Goal: Information Seeking & Learning: Check status

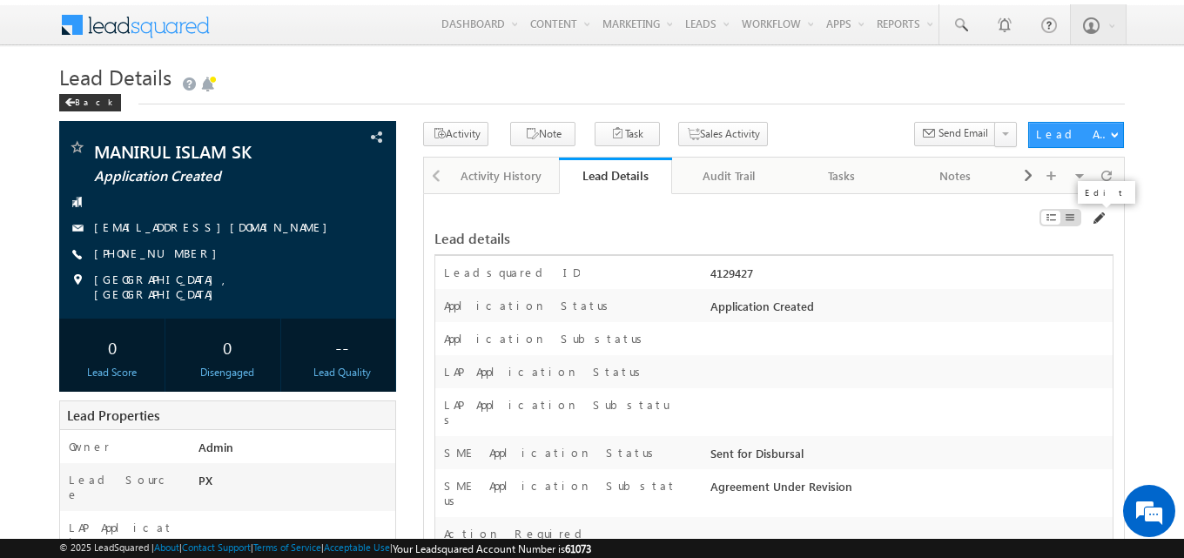
click at [1097, 218] on span at bounding box center [1097, 218] width 14 height 14
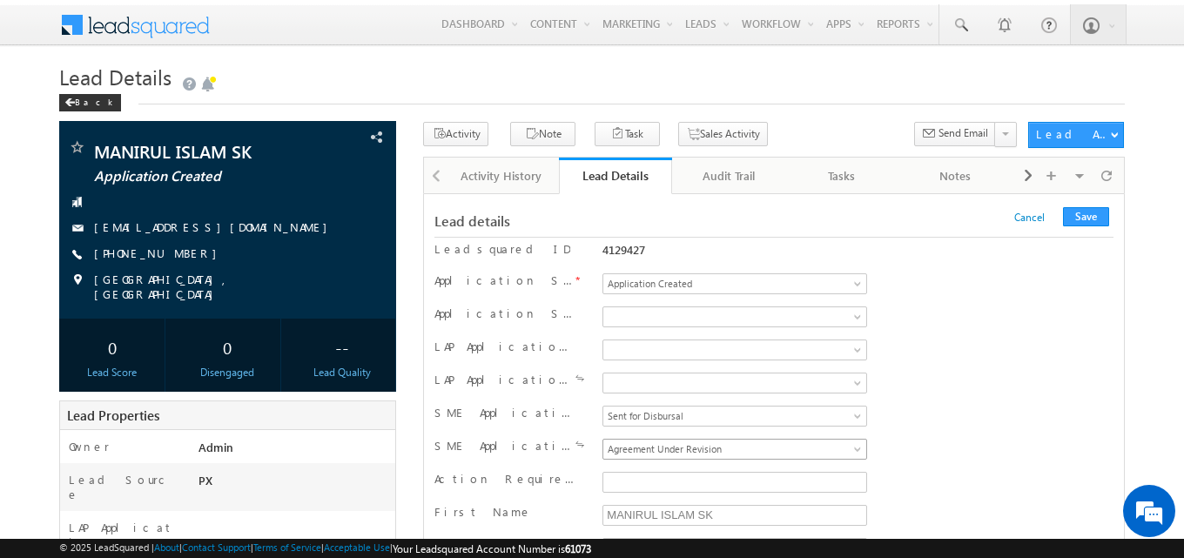
click at [676, 450] on span "Agreement Under Revision" at bounding box center [731, 449] width 256 height 16
click at [1090, 215] on button "Save" at bounding box center [1086, 216] width 46 height 19
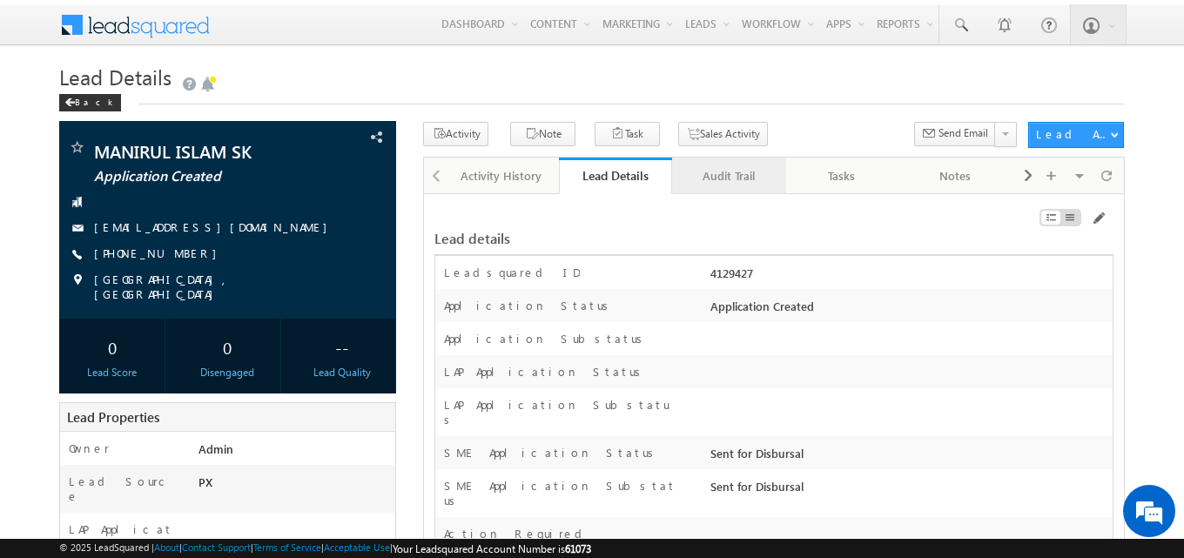
click at [740, 186] on div "Audit Trail" at bounding box center [728, 175] width 84 height 21
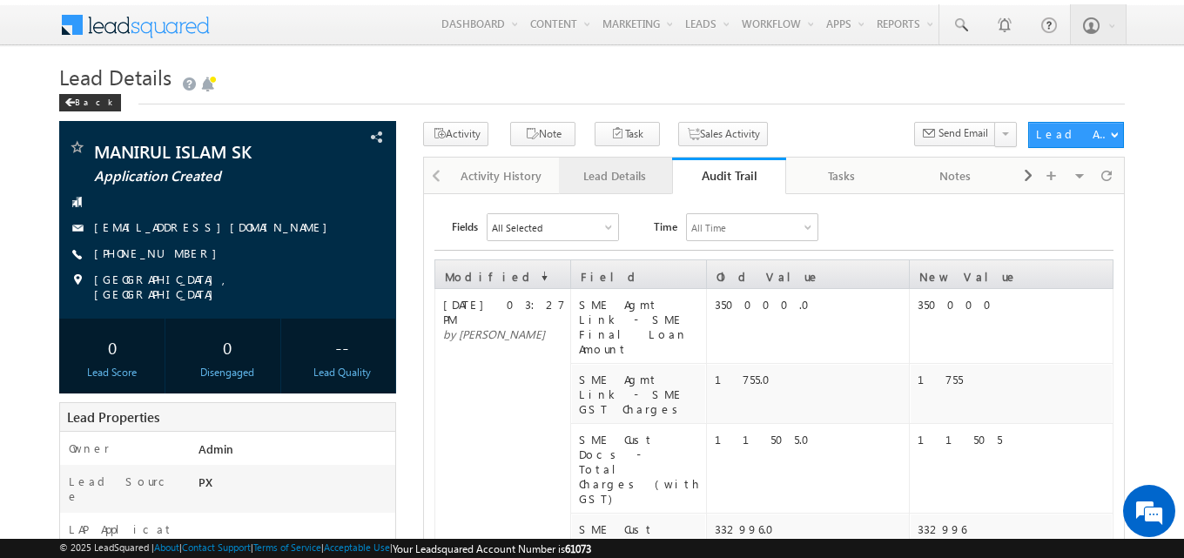
click at [606, 174] on div "Lead Details" at bounding box center [615, 175] width 84 height 21
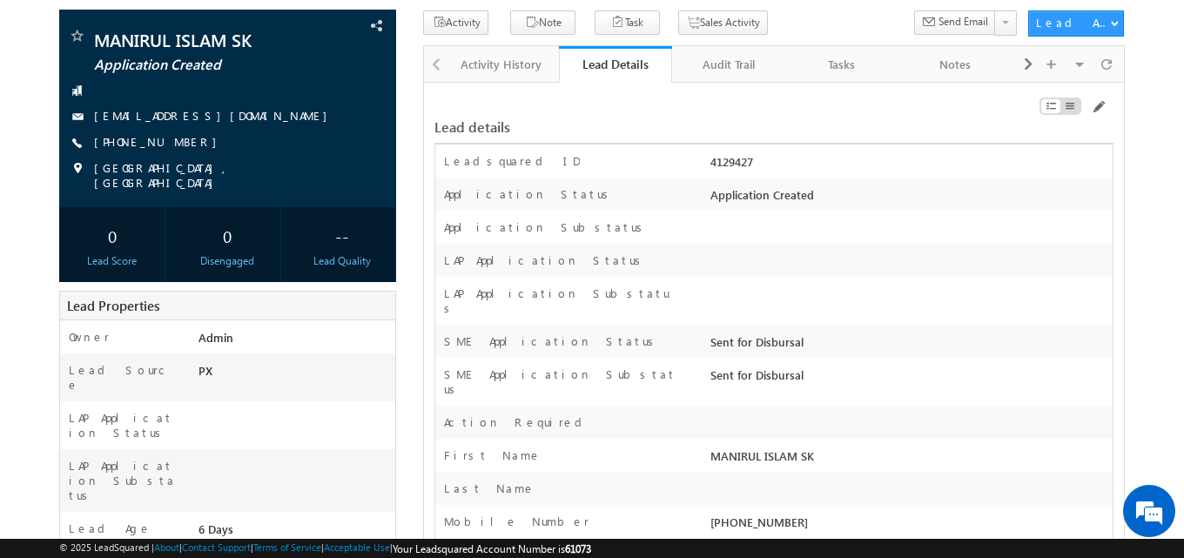
scroll to position [87, 0]
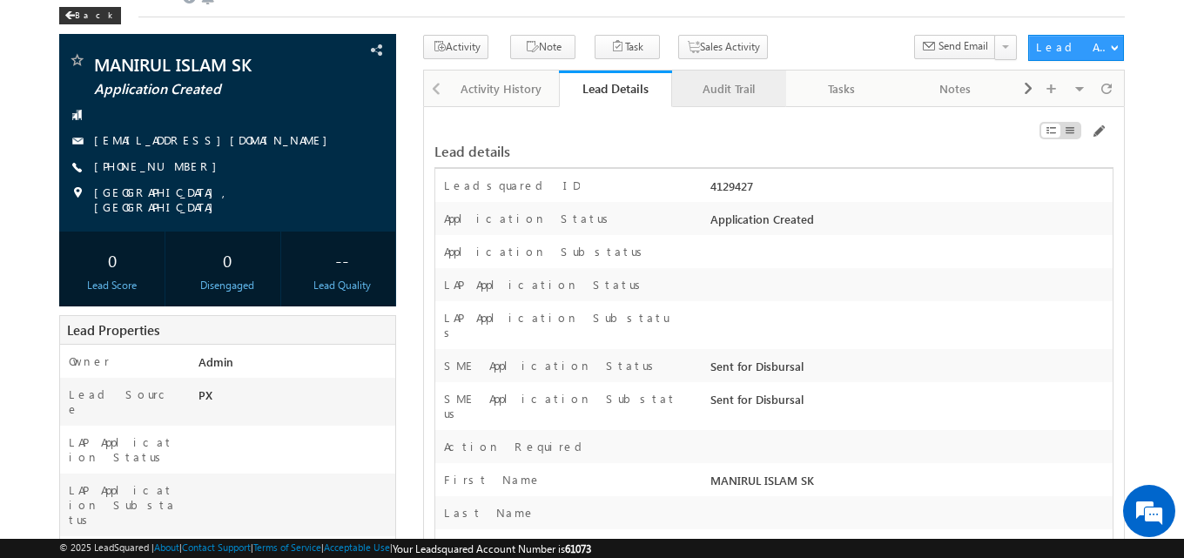
click at [727, 98] on div "Audit Trail" at bounding box center [728, 88] width 84 height 21
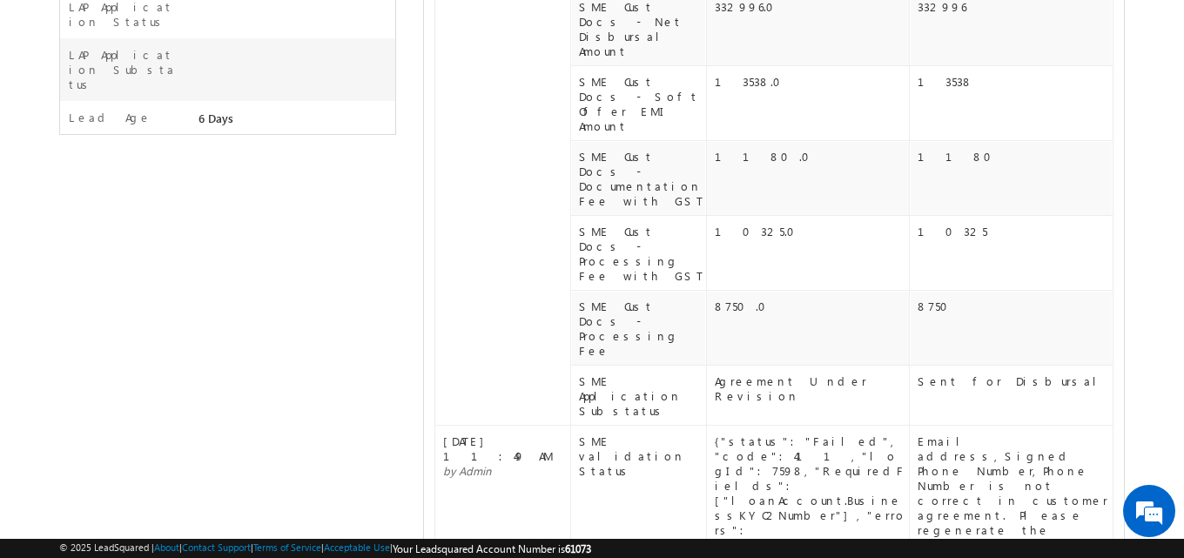
scroll to position [0, 0]
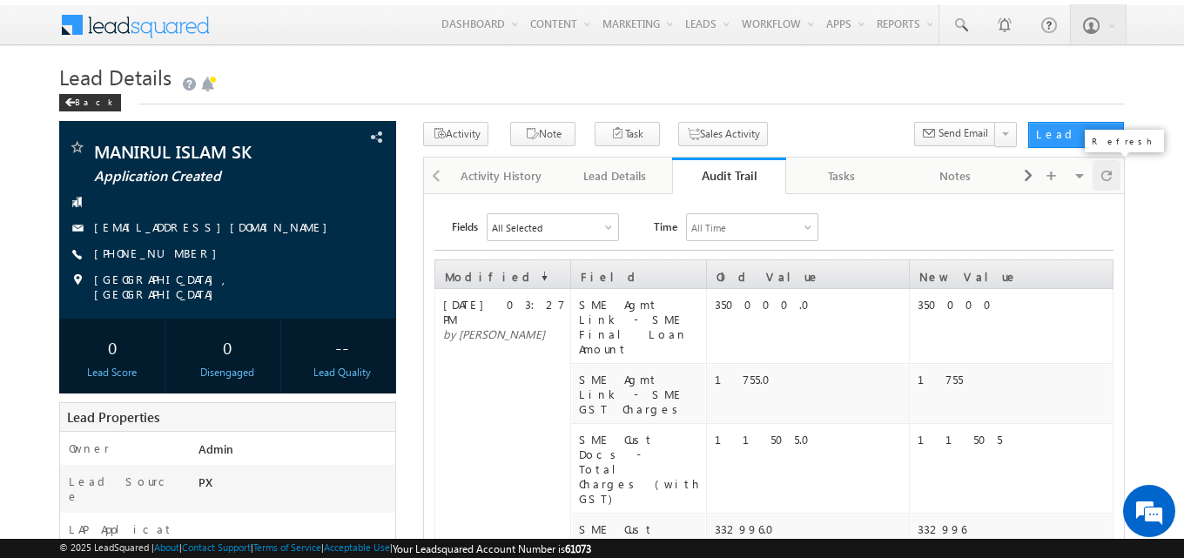
click at [1107, 182] on span at bounding box center [1106, 175] width 10 height 30
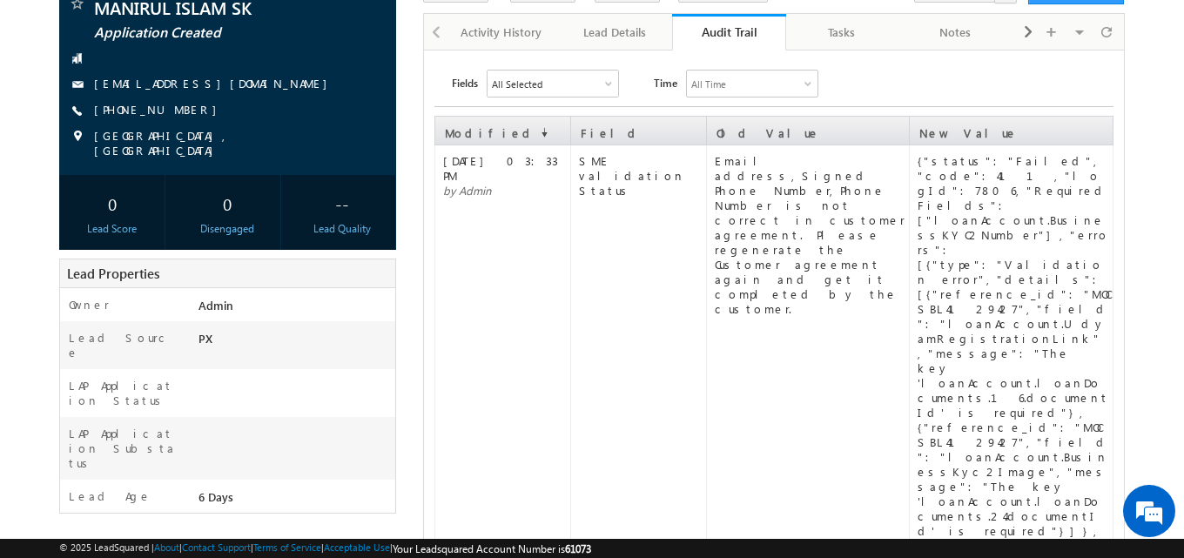
scroll to position [174, 0]
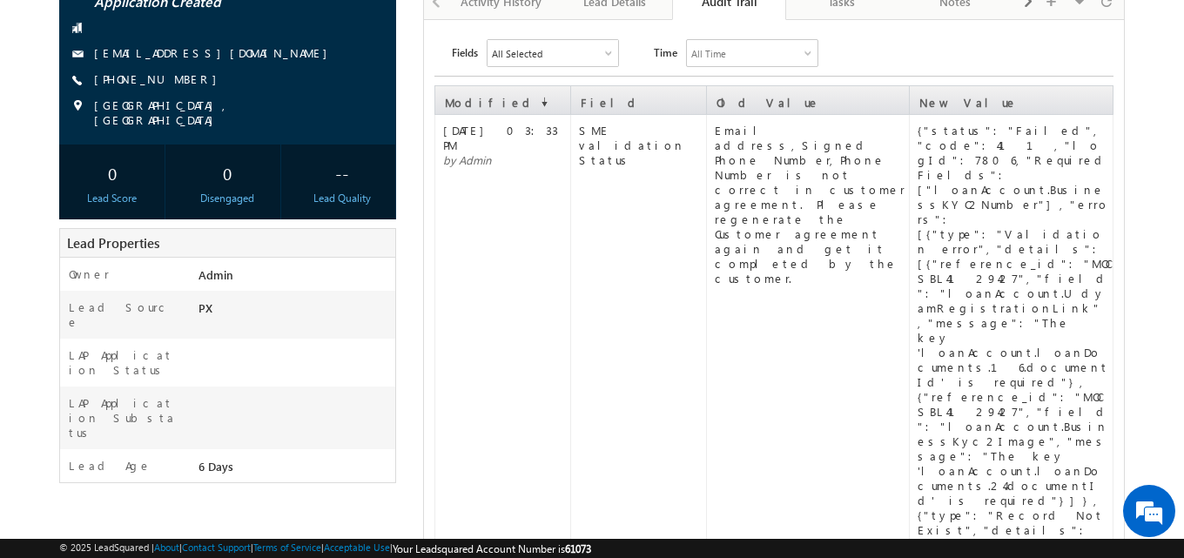
click at [1026, 159] on div "{"status":"Failed","code":411,"logId":7806,"RequiredFields":["loanAccount.Busin…" at bounding box center [1014, 426] width 194 height 607
click at [1071, 219] on div "{"status":"Failed","code":411,"logId":7806,"RequiredFields":["loanAccount.Busin…" at bounding box center [1014, 426] width 194 height 607
copy div "UdyamRegistrationLink"
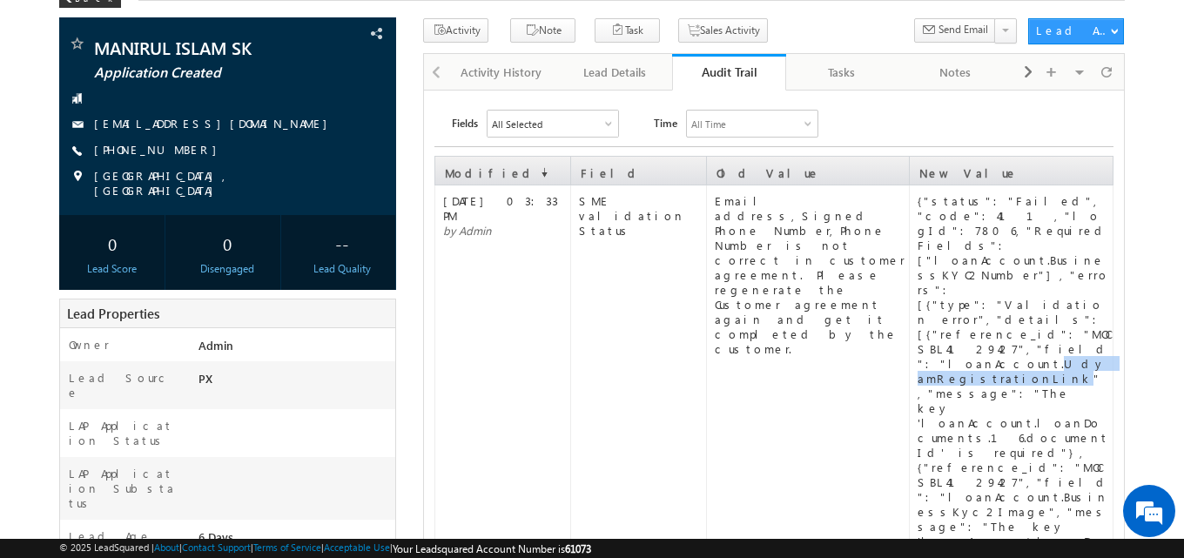
scroll to position [0, 0]
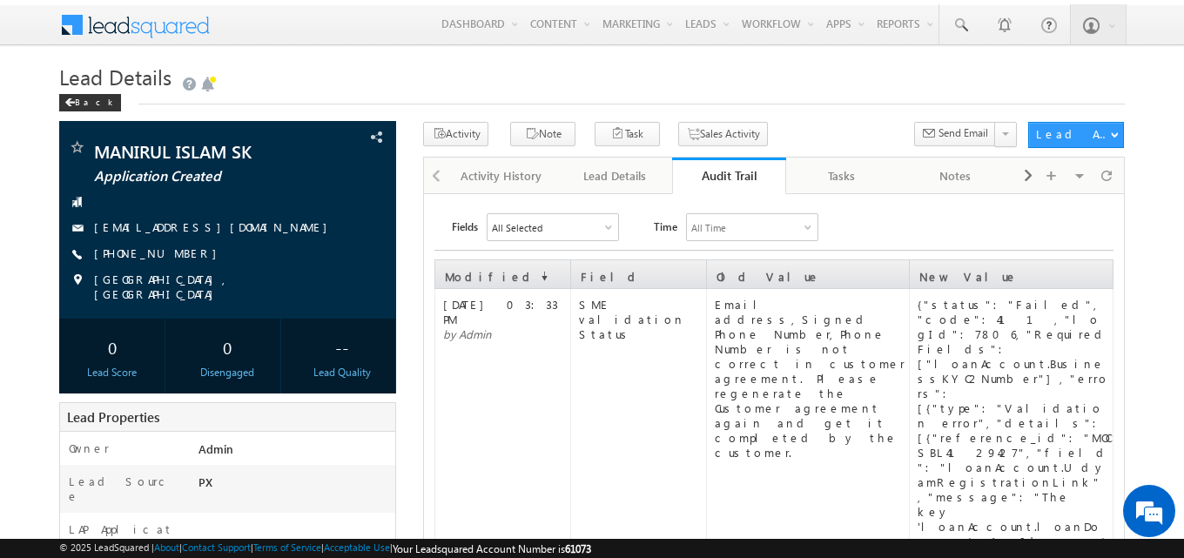
click at [614, 157] on div "Activity Note Task Sales Activity" at bounding box center [773, 140] width 701 height 36
click at [613, 171] on div "Lead Details" at bounding box center [615, 175] width 84 height 21
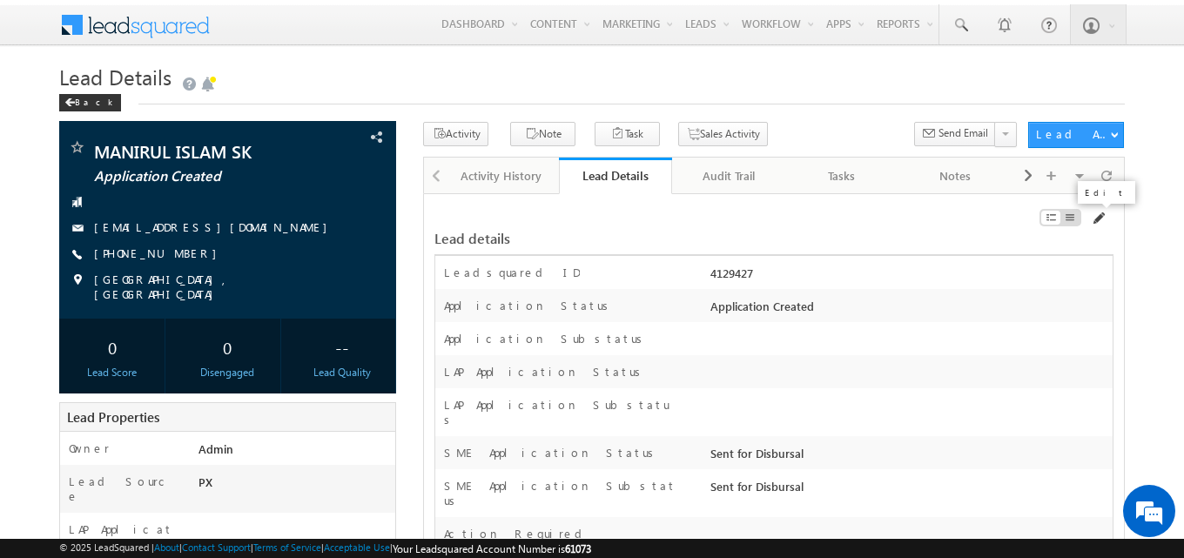
click at [1096, 218] on span at bounding box center [1097, 218] width 14 height 14
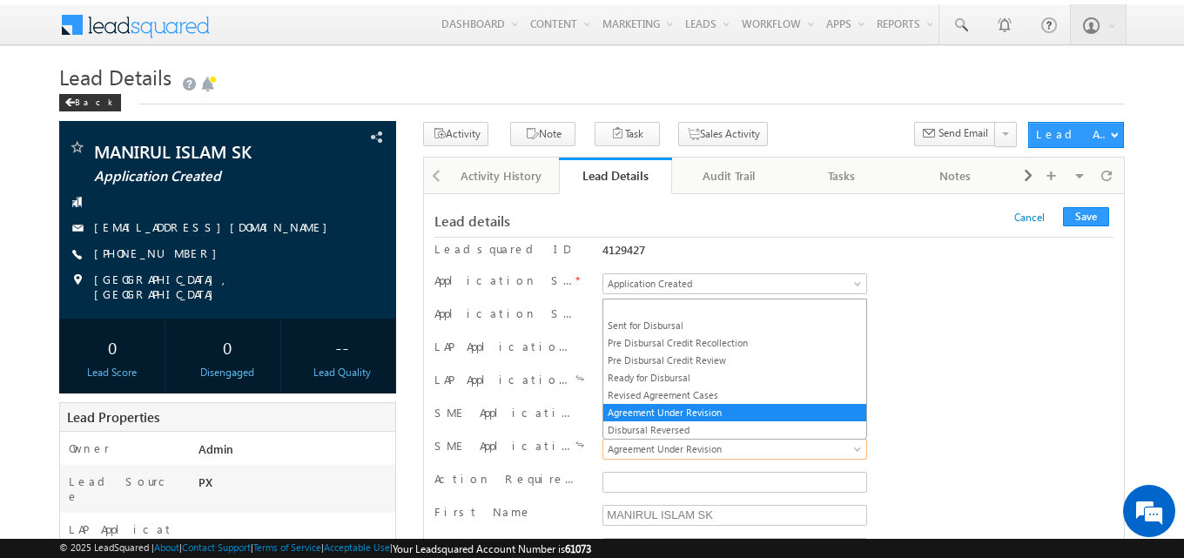
click at [847, 444] on span "Agreement Under Revision" at bounding box center [731, 449] width 256 height 16
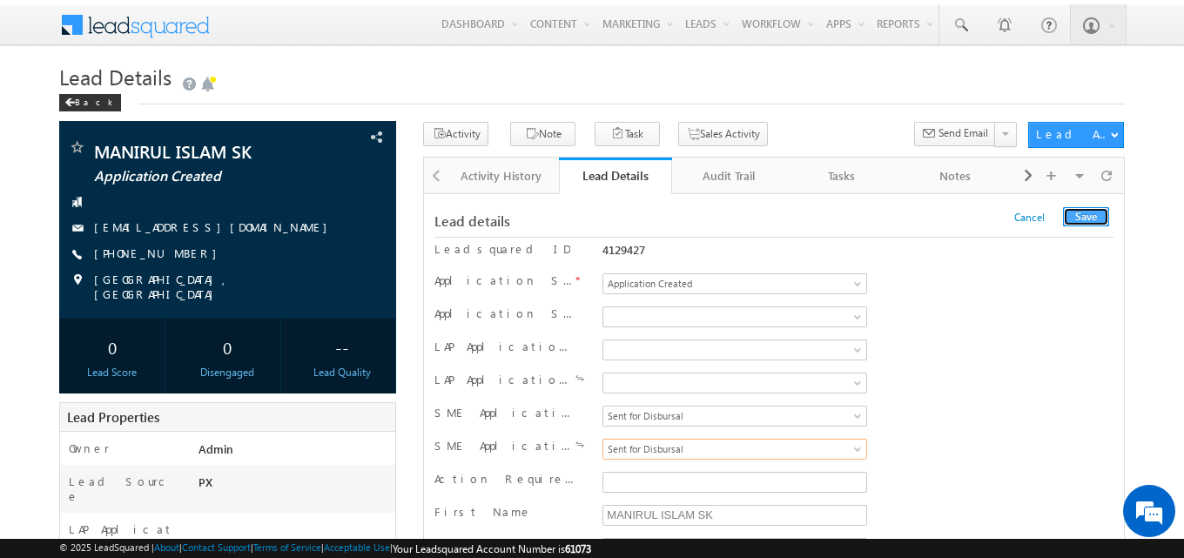
click at [1070, 216] on button "Save" at bounding box center [1086, 216] width 46 height 19
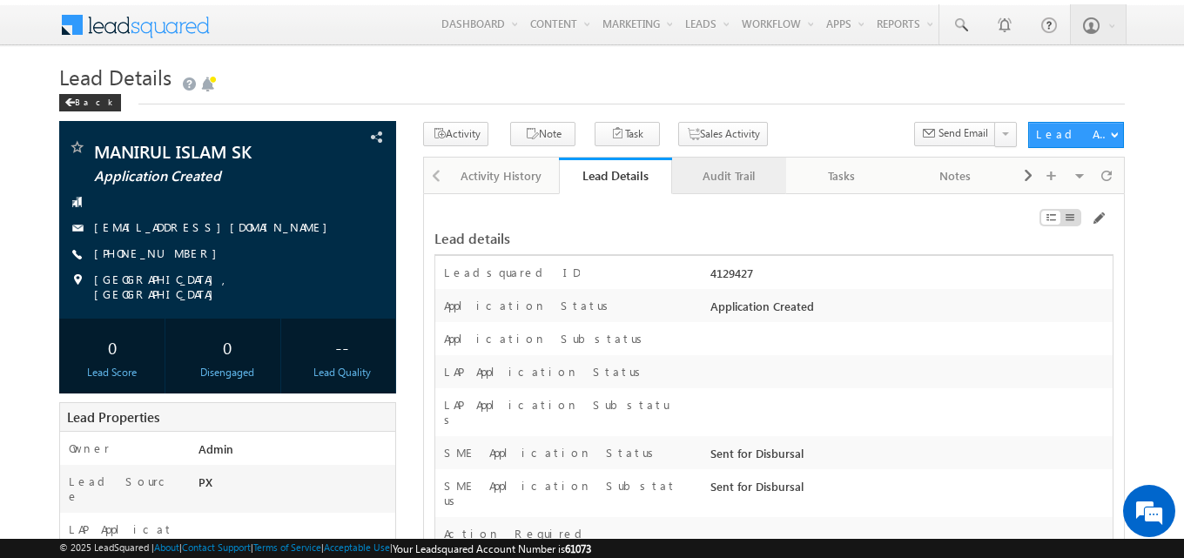
click at [726, 185] on div "Audit Trail" at bounding box center [728, 175] width 84 height 21
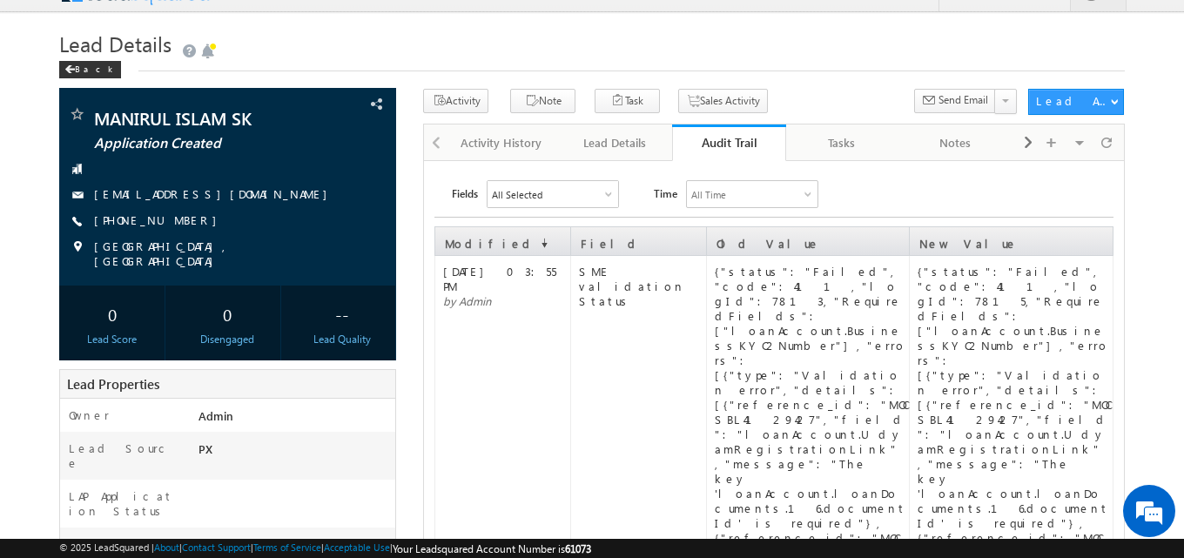
scroll to position [34, 0]
click at [1050, 303] on div "{"status":"Failed","code":411,"logId":7815,"RequiredFields":["loanAccount.Busin…" at bounding box center [1014, 566] width 194 height 607
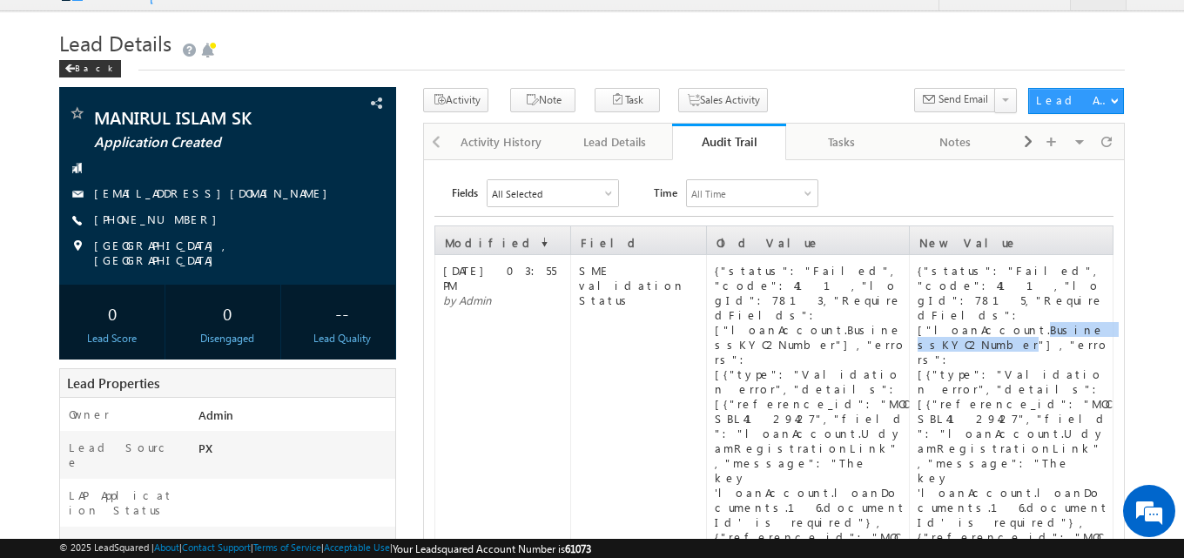
click at [1050, 303] on div "{"status":"Failed","code":411,"logId":7815,"RequiredFields":["loanAccount.Busin…" at bounding box center [1014, 566] width 194 height 607
copy div "BusinessKYC2Number"
click at [622, 151] on div "Lead Details" at bounding box center [615, 141] width 84 height 21
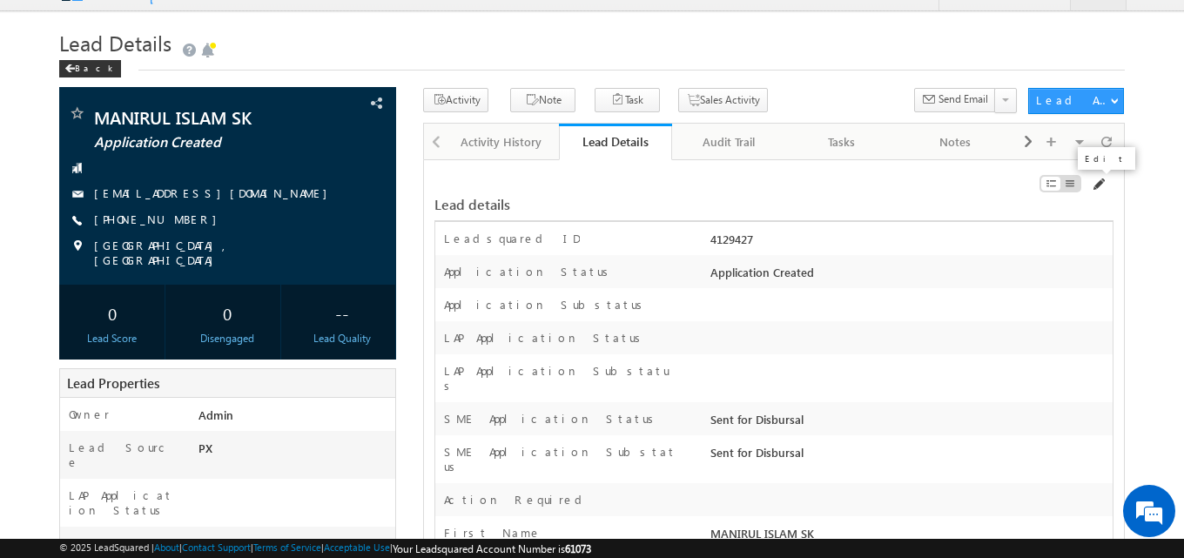
click at [1102, 185] on span at bounding box center [1097, 185] width 14 height 14
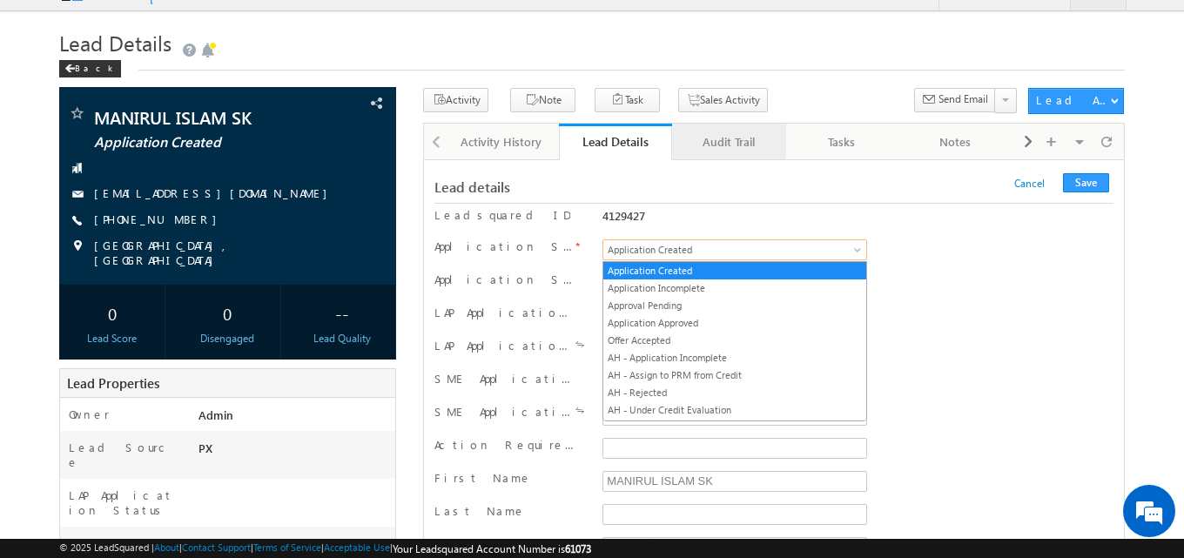
click at [733, 142] on div "Audit Trail" at bounding box center [728, 141] width 84 height 21
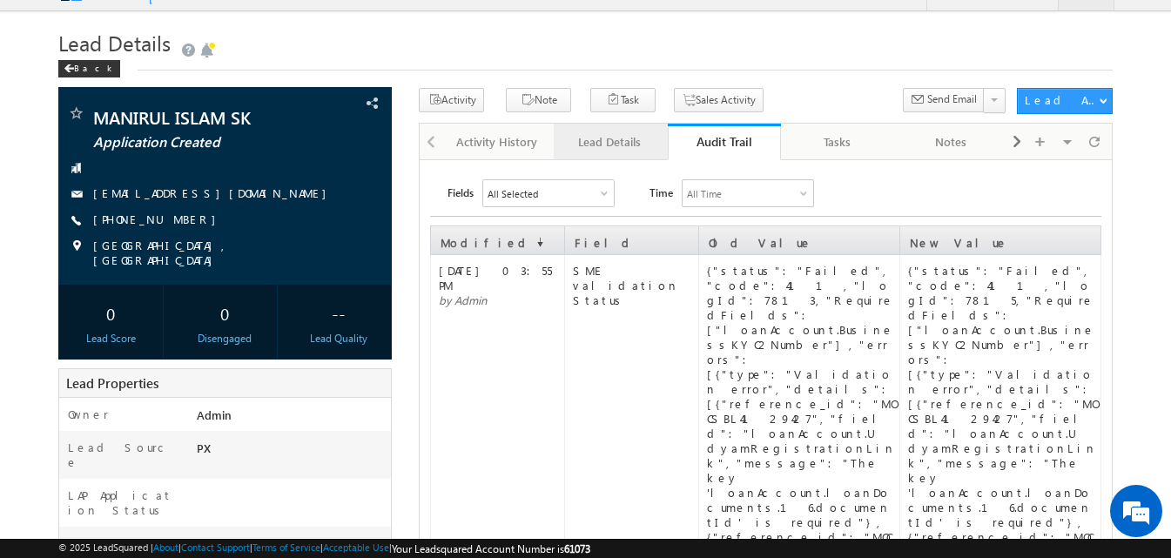
click at [629, 142] on div "Lead Details" at bounding box center [609, 141] width 84 height 21
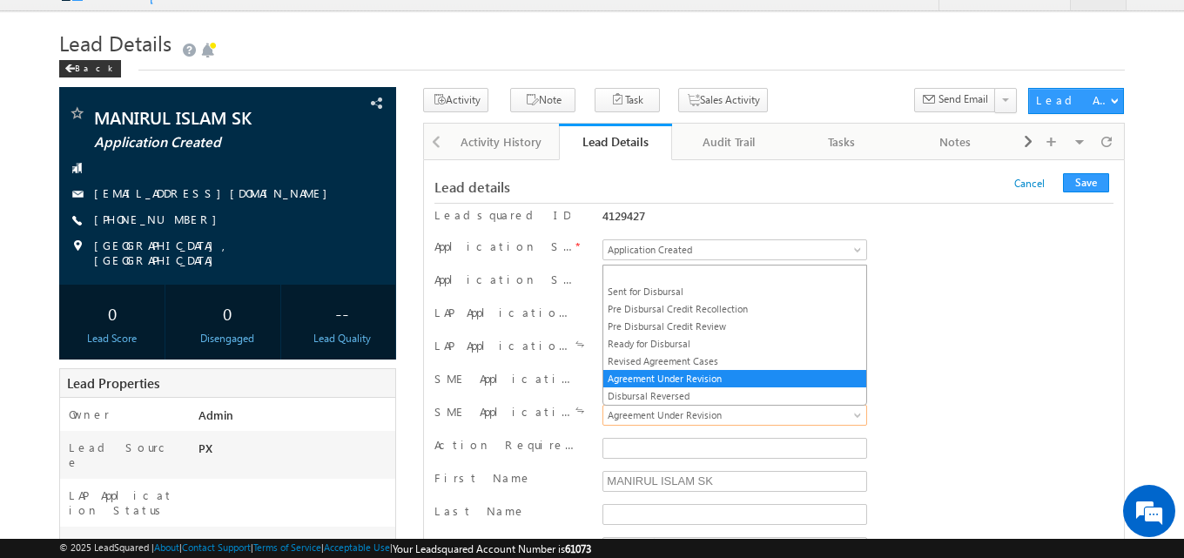
click at [723, 419] on span "Agreement Under Revision" at bounding box center [731, 415] width 256 height 16
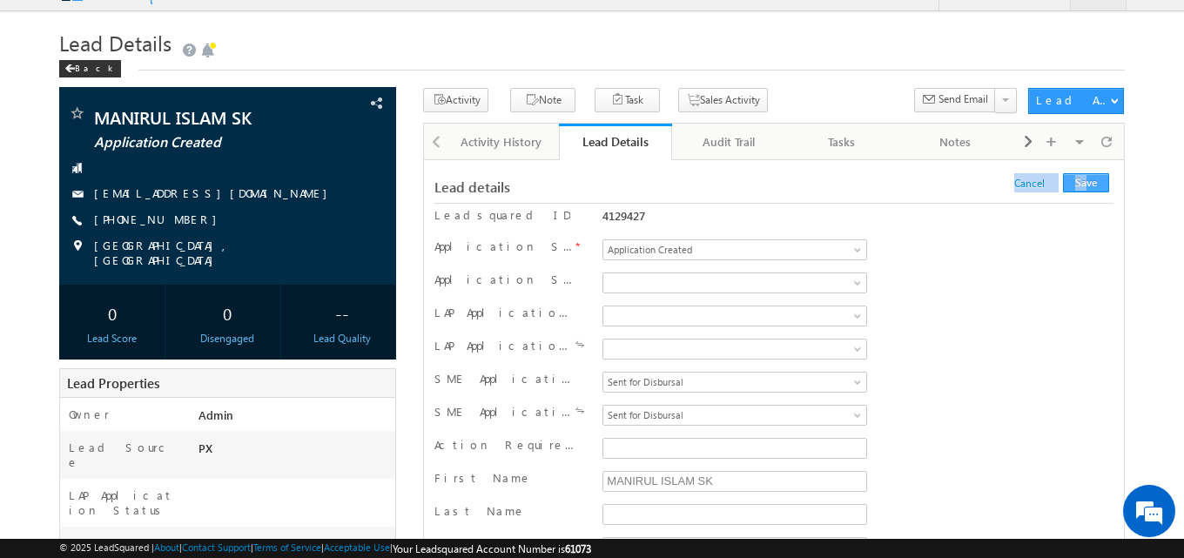
drag, startPoint x: 1097, startPoint y: 166, endPoint x: 1086, endPoint y: 185, distance: 21.5
click at [1086, 185] on button "Save" at bounding box center [1086, 182] width 46 height 19
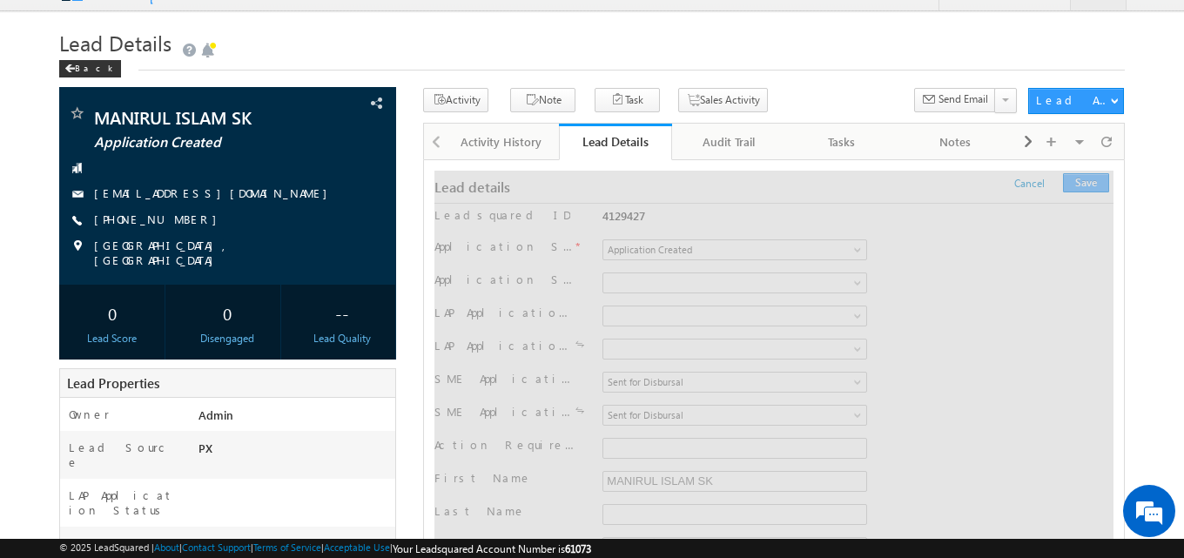
click at [842, 48] on h1 "Lead Details" at bounding box center [591, 44] width 1065 height 30
click at [737, 134] on div "Audit Trail" at bounding box center [728, 141] width 84 height 21
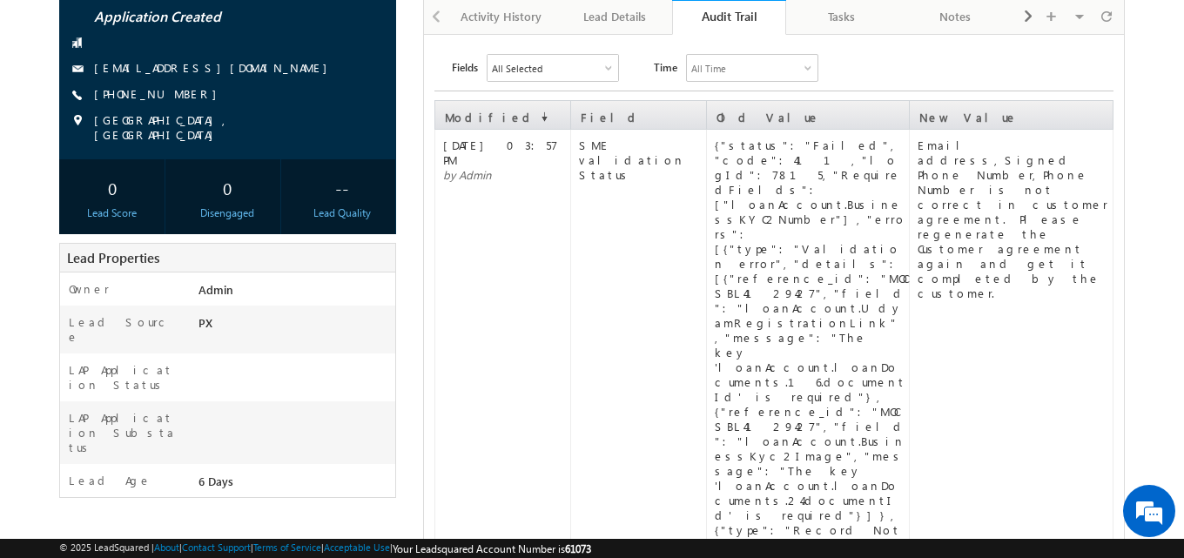
scroll to position [160, 0]
click at [632, 20] on div "Lead Details" at bounding box center [615, 15] width 84 height 21
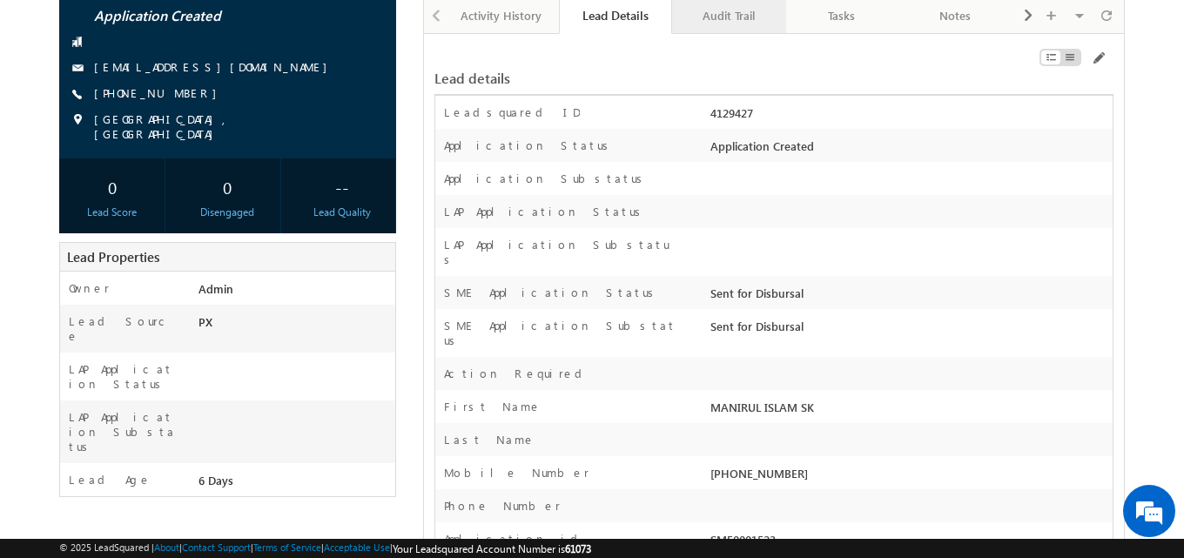
click at [735, 23] on div "Audit Trail" at bounding box center [728, 15] width 84 height 21
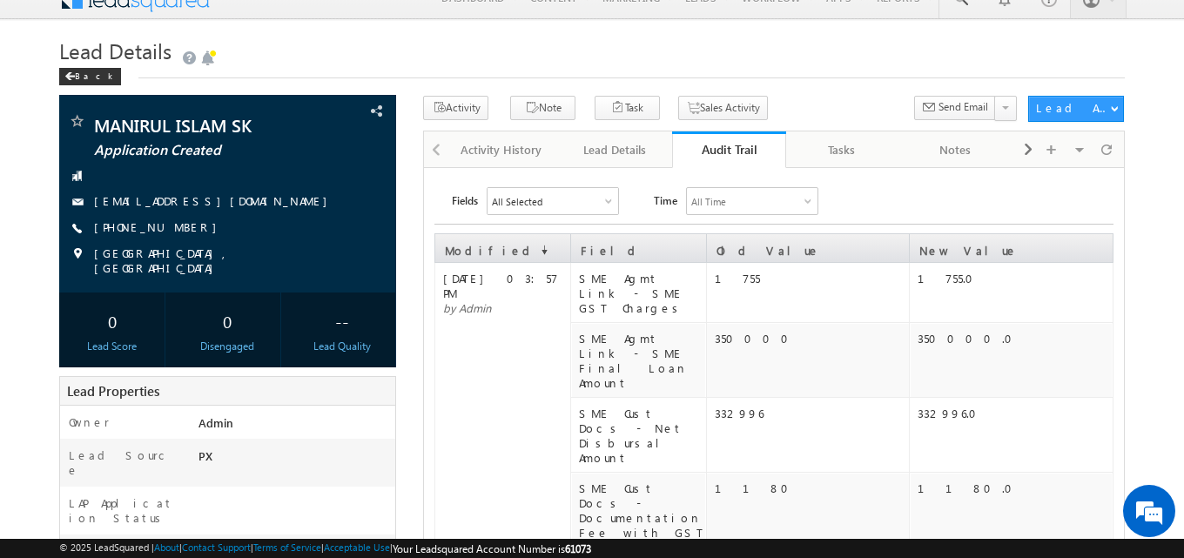
scroll to position [0, 0]
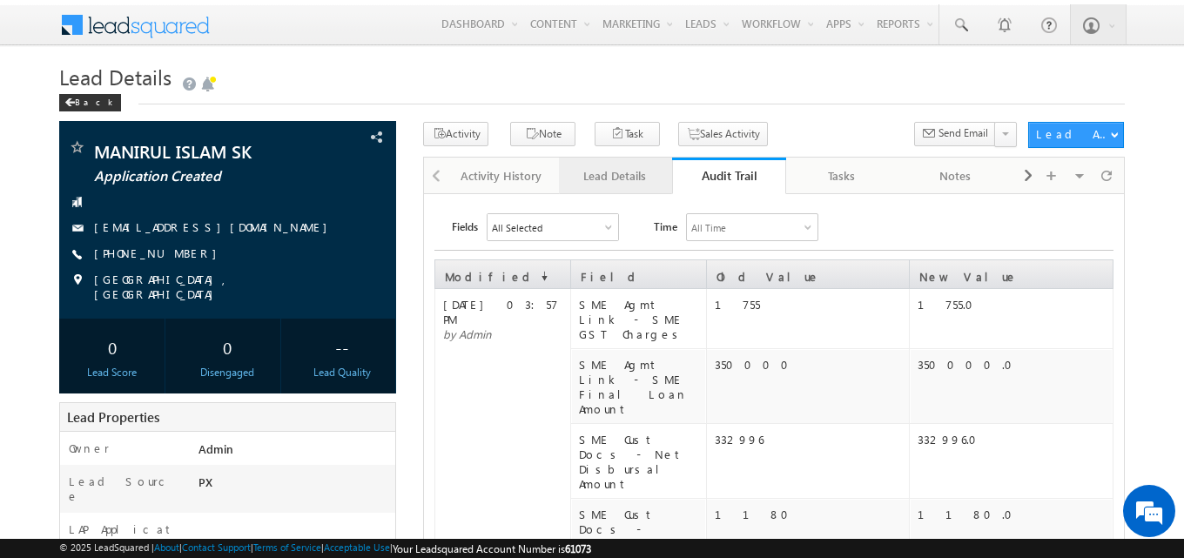
click at [634, 171] on div "Lead Details" at bounding box center [615, 175] width 84 height 21
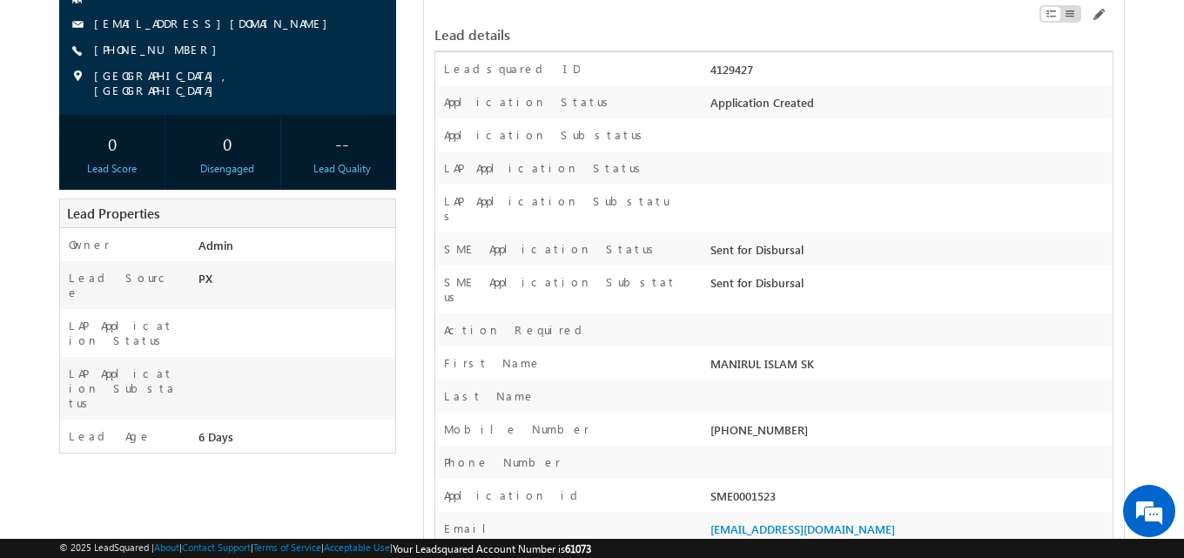
scroll to position [261, 0]
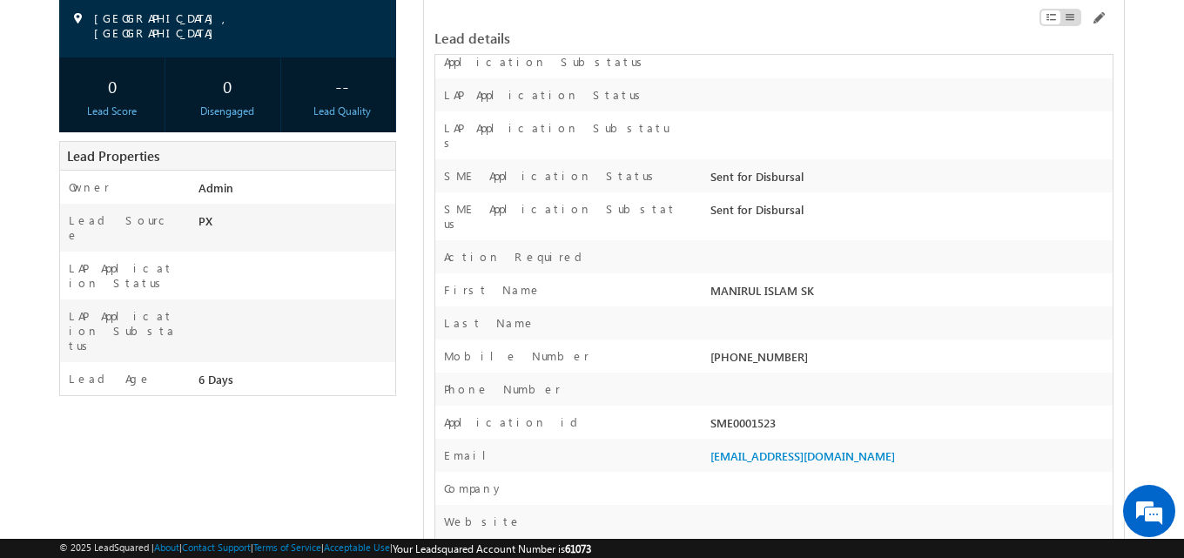
click at [749, 414] on div "SME0001523" at bounding box center [909, 426] width 406 height 24
copy div "SME0001523"
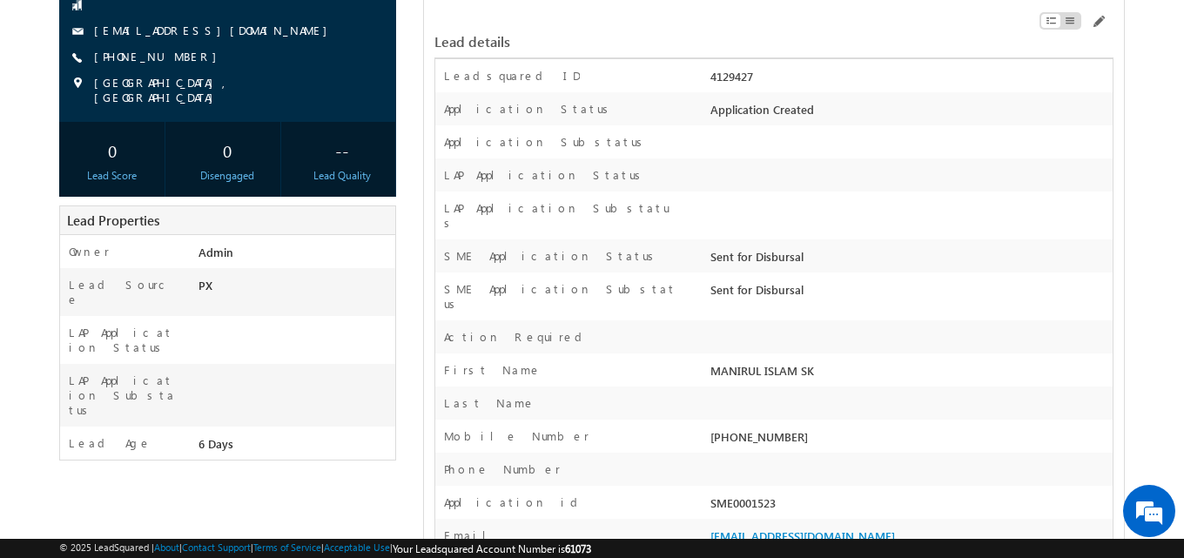
scroll to position [0, 0]
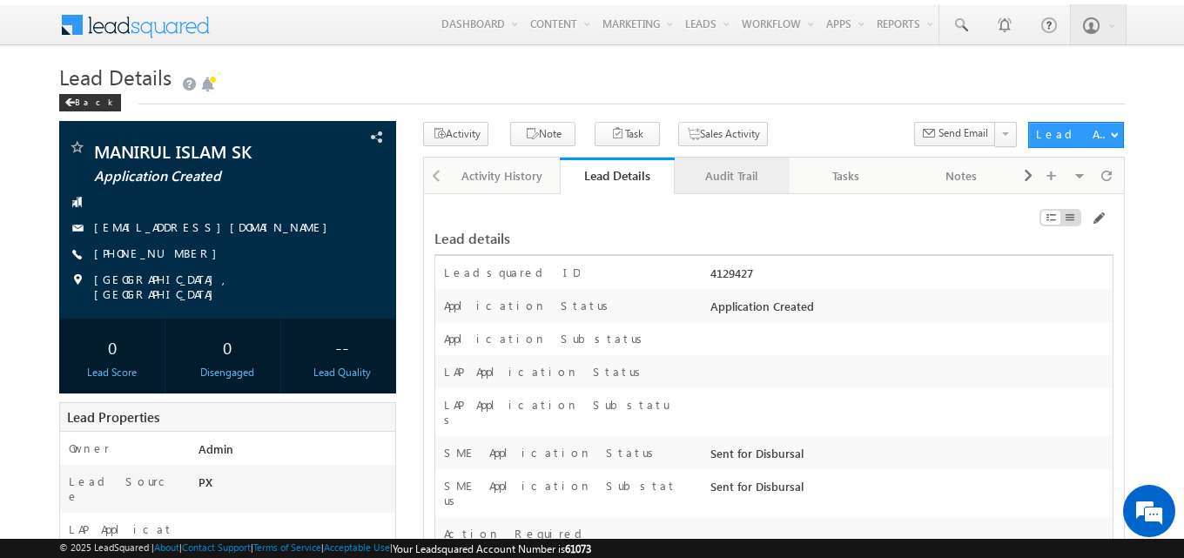
click at [732, 174] on div "Audit Trail" at bounding box center [730, 175] width 85 height 21
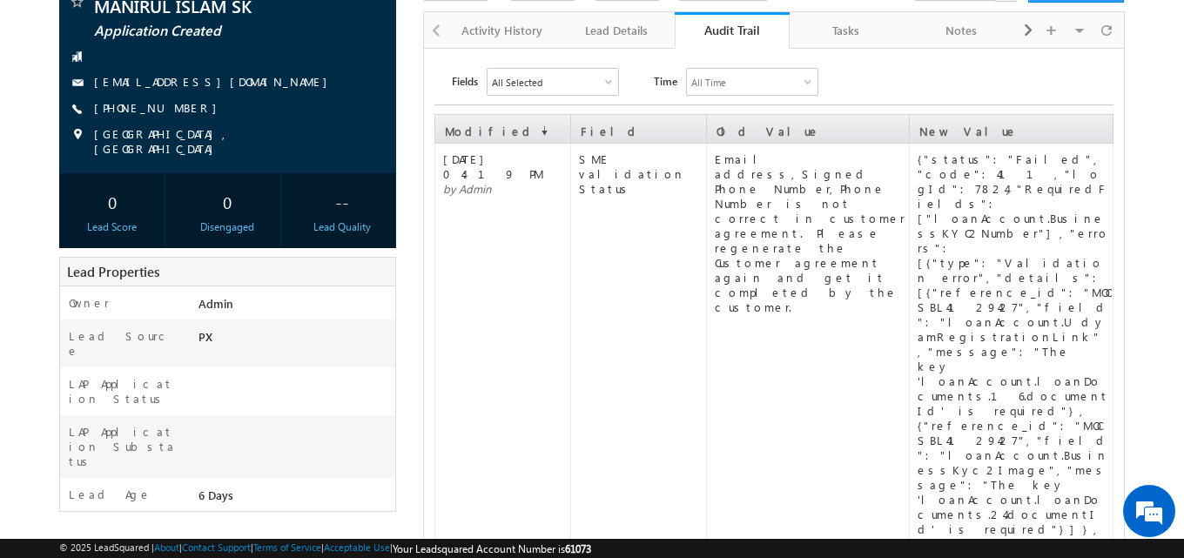
scroll to position [174, 0]
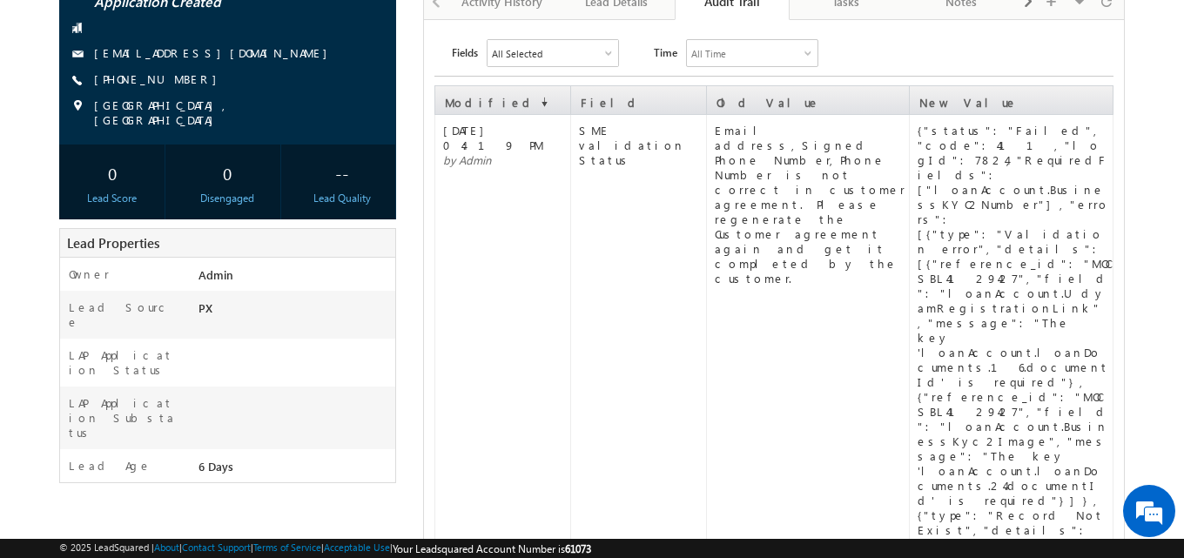
click at [1048, 164] on div "{"status":"Failed","code":411,"logId":7824,"RequiredFields":["loanAccount.Busin…" at bounding box center [1014, 426] width 194 height 607
copy div "BusinessKYC2Number"
click at [622, 7] on div "Lead Details" at bounding box center [616, 1] width 85 height 21
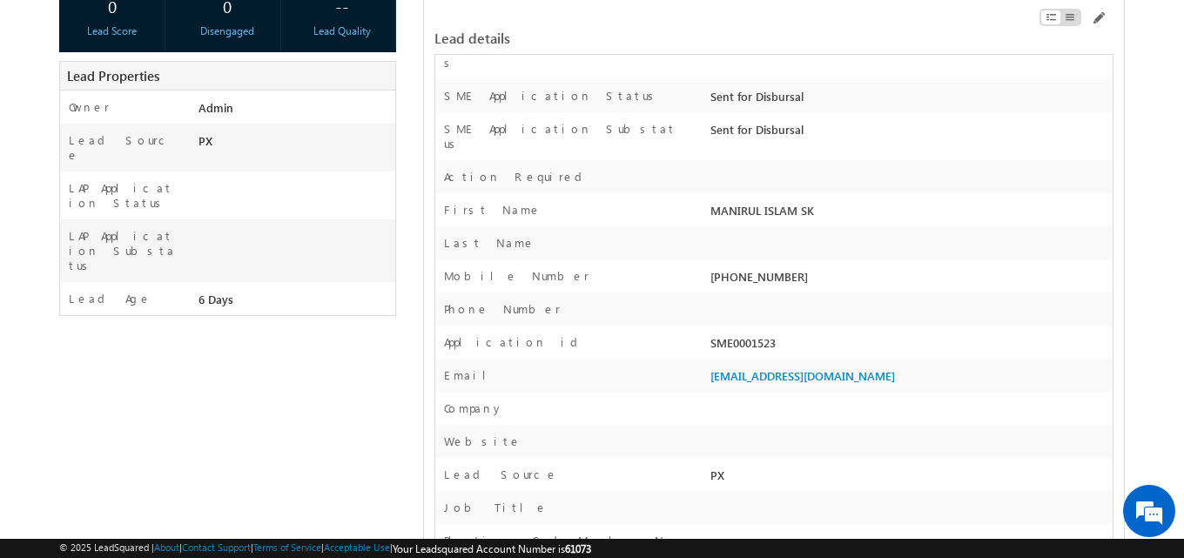
scroll to position [348, 0]
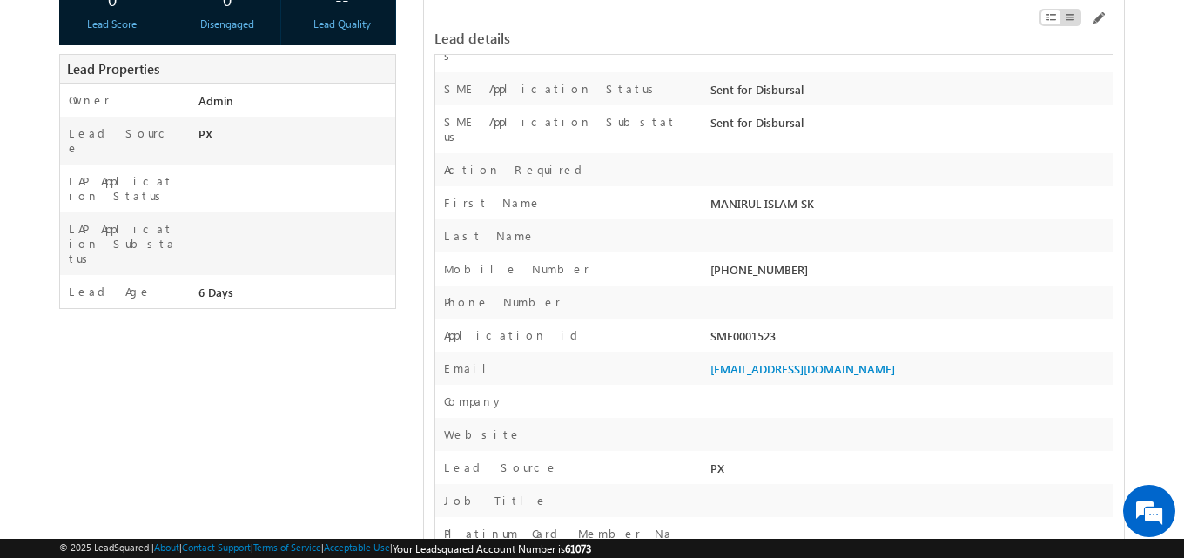
click at [770, 327] on div "SME0001523" at bounding box center [909, 339] width 406 height 24
copy div "SME0001523"
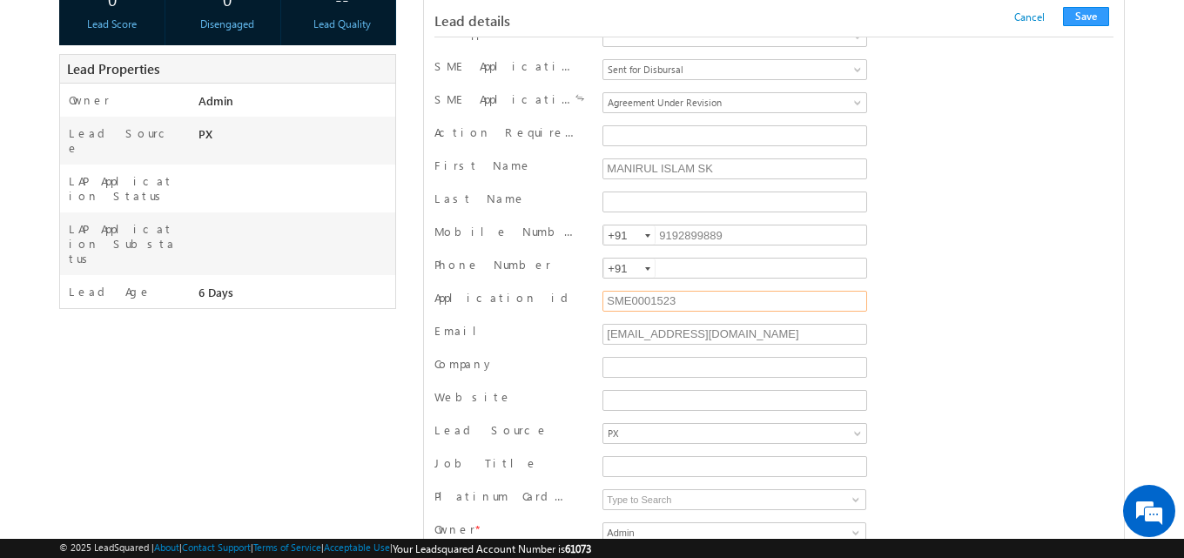
scroll to position [369, 0]
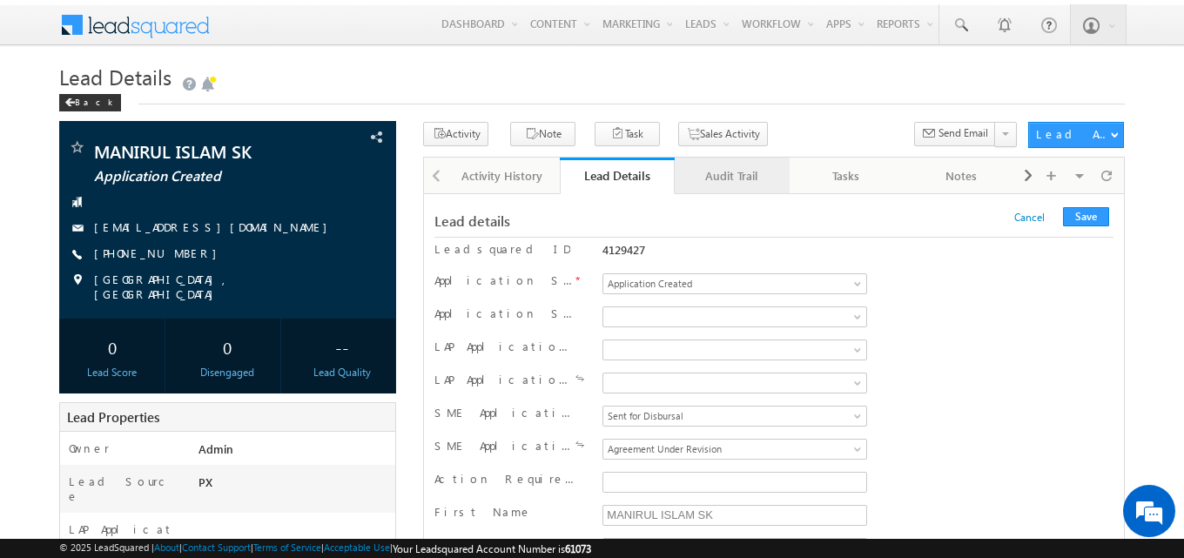
click at [739, 173] on div "Audit Trail" at bounding box center [730, 175] width 85 height 21
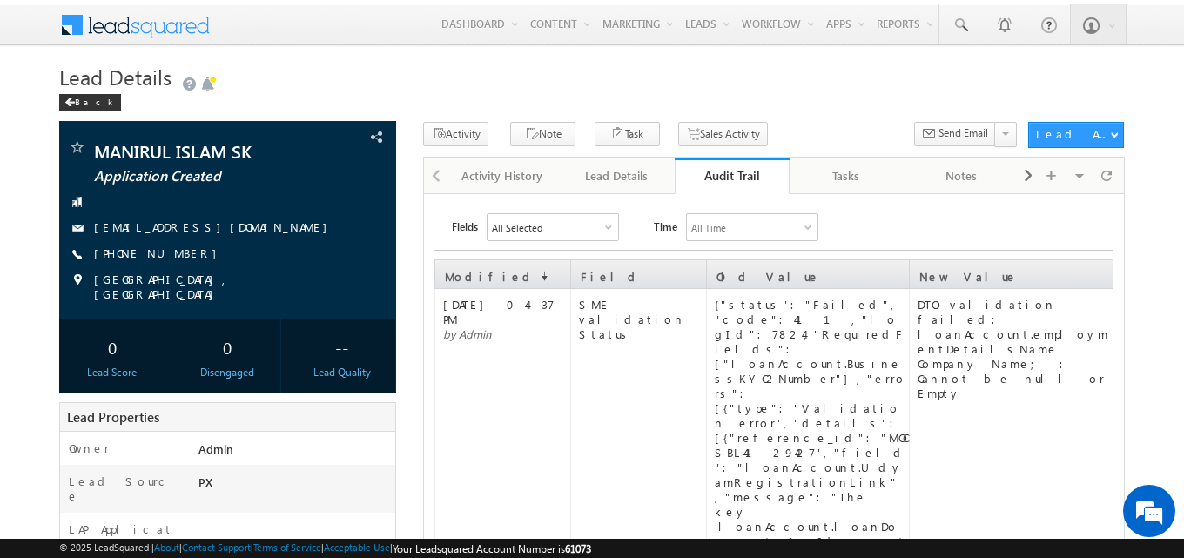
click at [1059, 320] on div "DTO validation failed: loanAccount.employmentDetailsName Company Name; : Cannot…" at bounding box center [1014, 349] width 194 height 104
copy div "employmentDetailsName"
drag, startPoint x: 629, startPoint y: 181, endPoint x: 670, endPoint y: 206, distance: 48.1
click at [629, 181] on div "Lead Details" at bounding box center [616, 175] width 85 height 21
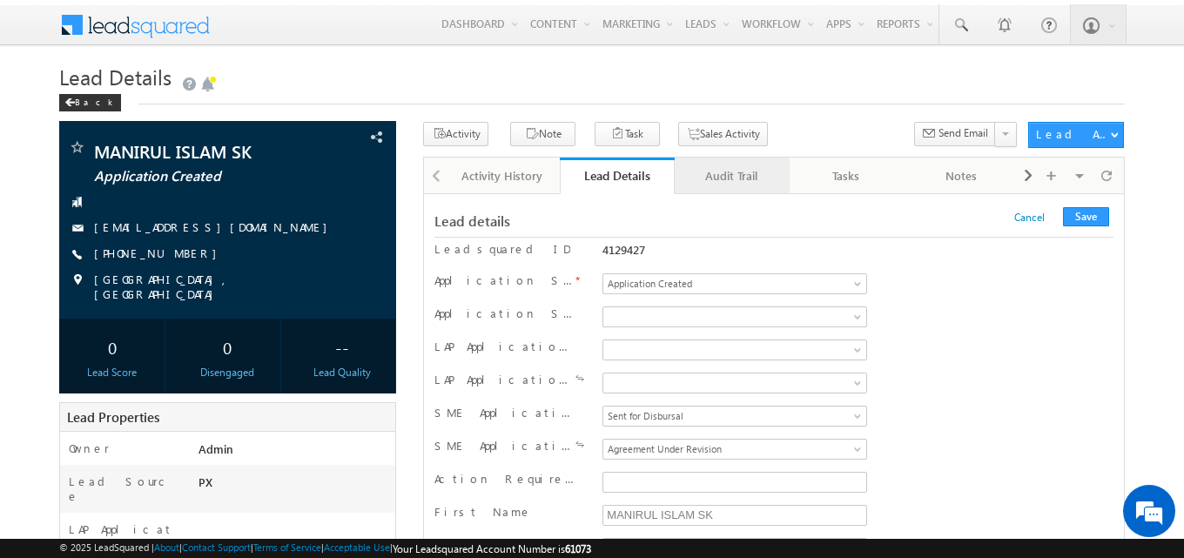
click at [740, 193] on link "Audit Trail" at bounding box center [731, 176] width 115 height 37
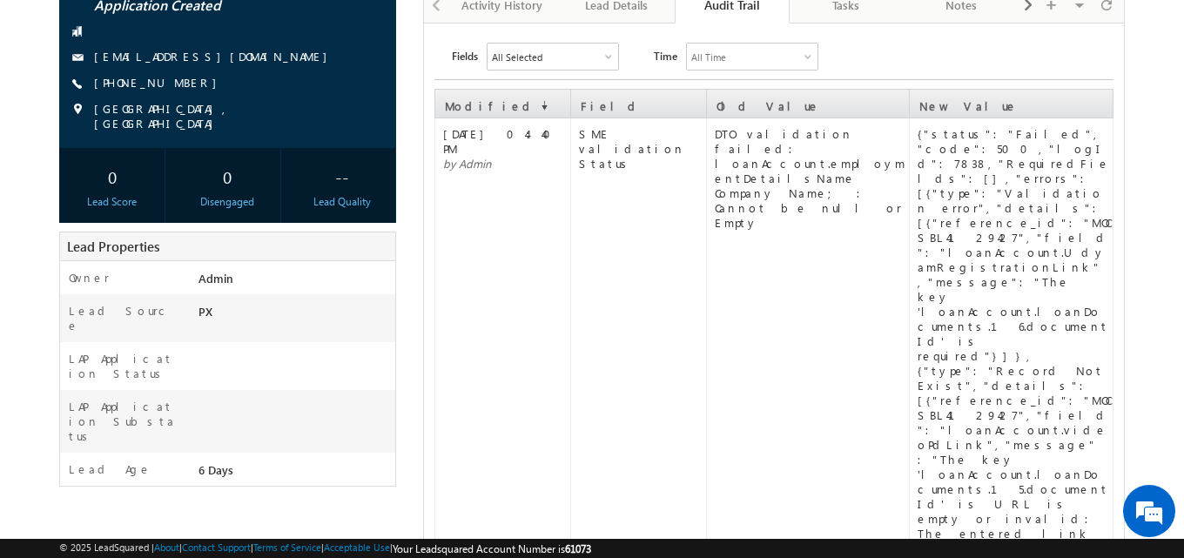
scroll to position [174, 0]
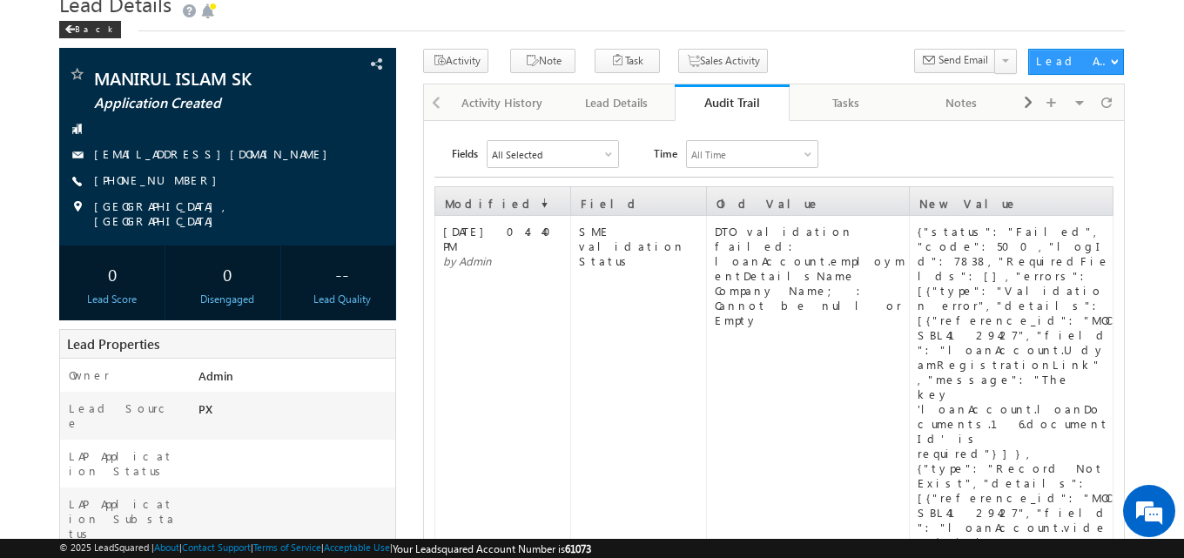
scroll to position [0, 0]
